Goal: Navigation & Orientation: Find specific page/section

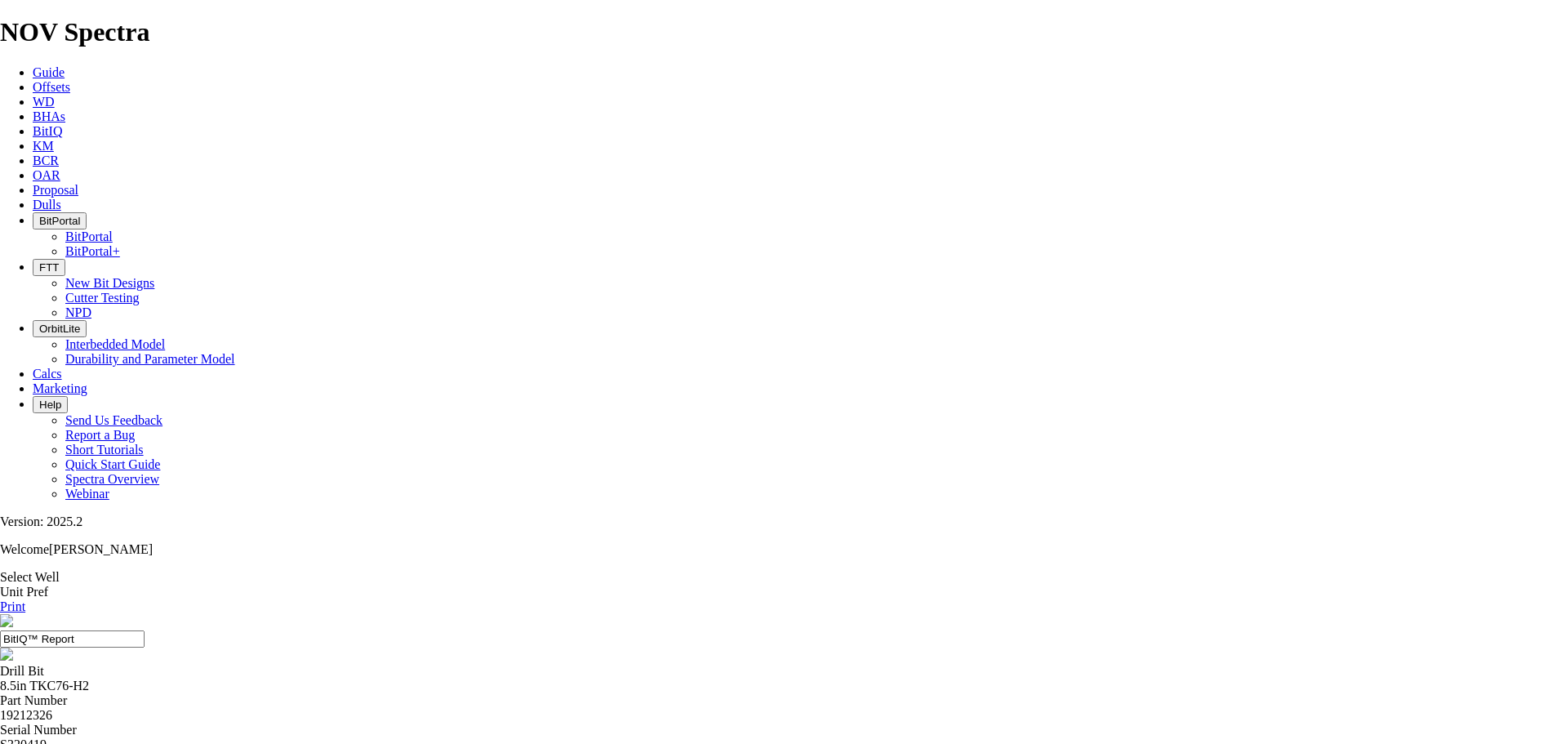
click at [87, 212] on button "BitPortal" at bounding box center [59, 221] width 54 height 17
click at [112, 229] on link "BitPortal" at bounding box center [89, 236] width 48 height 14
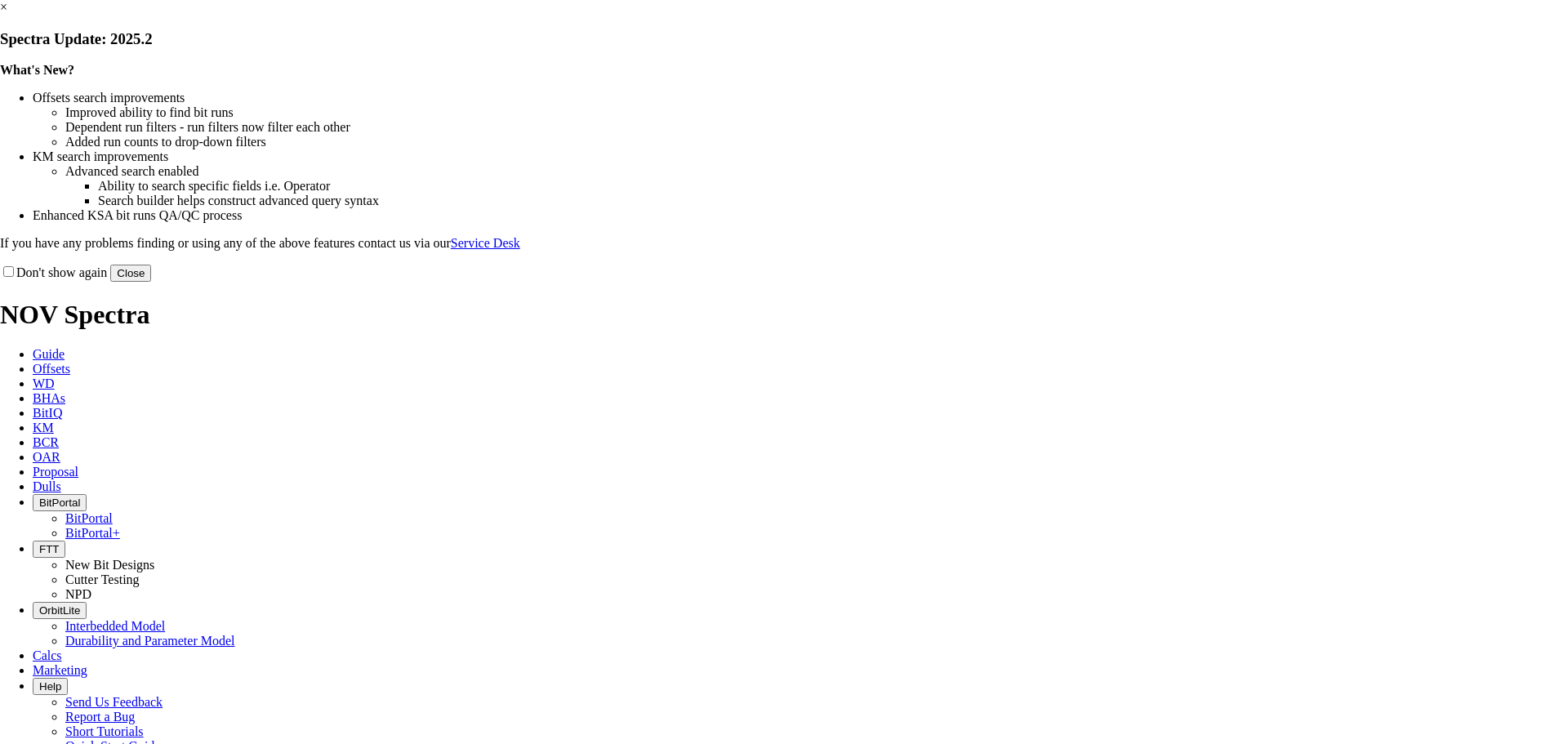
click at [151, 282] on button "Close" at bounding box center [130, 273] width 41 height 17
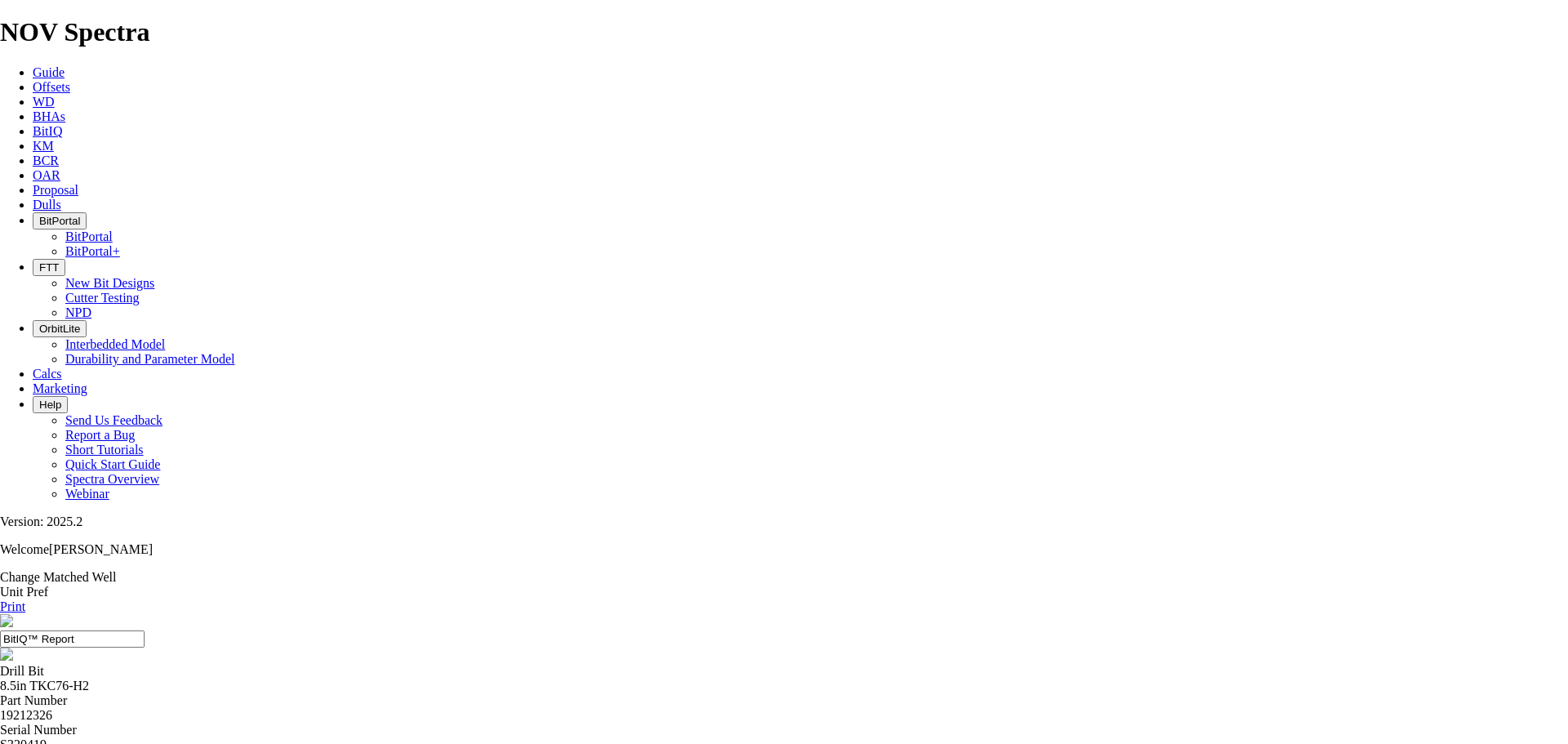
click at [80, 215] on span "BitPortal" at bounding box center [59, 221] width 41 height 12
click at [744, 229] on ul "BitPortal BitPortal+" at bounding box center [800, 244] width 1536 height 29
click at [87, 212] on button "BitPortal" at bounding box center [59, 221] width 54 height 17
click at [112, 229] on link "BitPortal" at bounding box center [89, 236] width 48 height 14
